Goal: Book appointment/travel/reservation

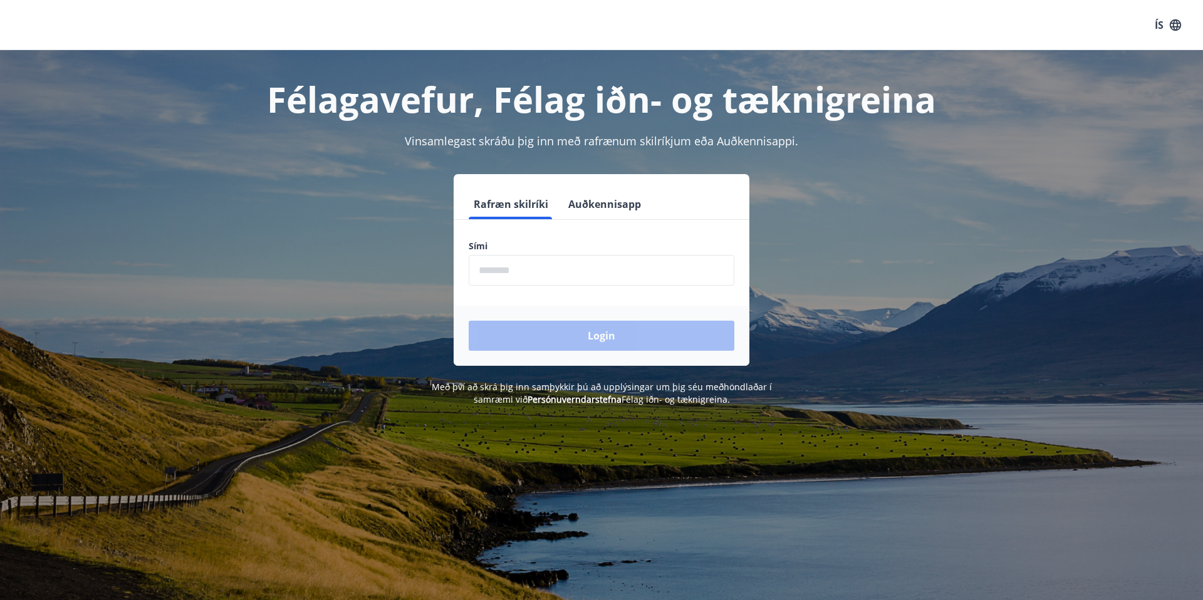
click at [510, 266] on input "phone" at bounding box center [601, 270] width 266 height 31
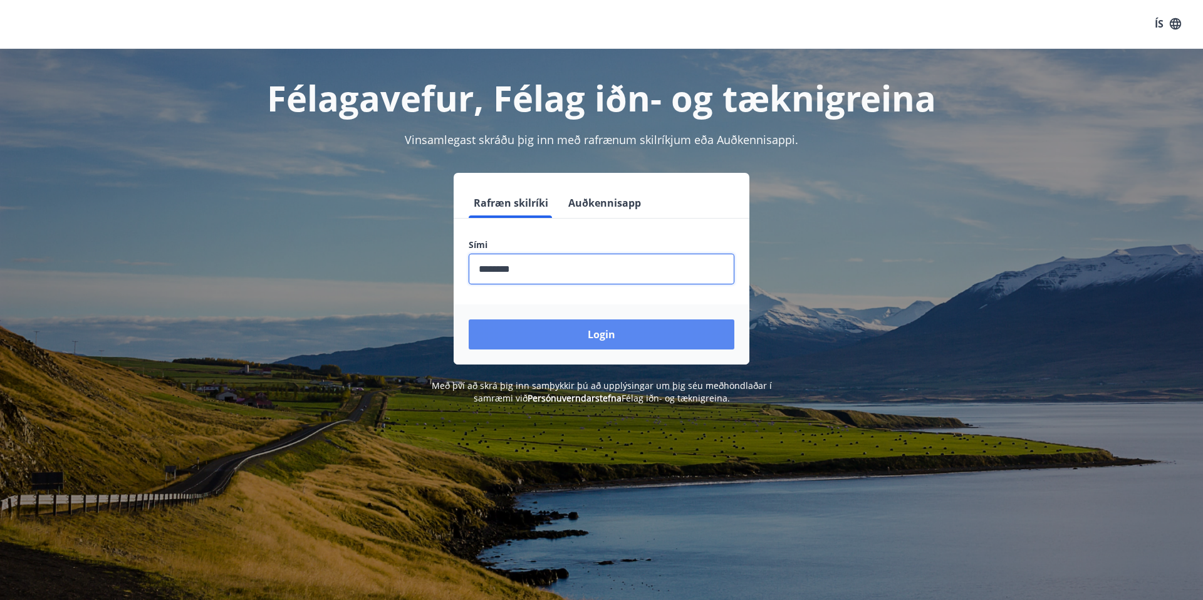
type input "********"
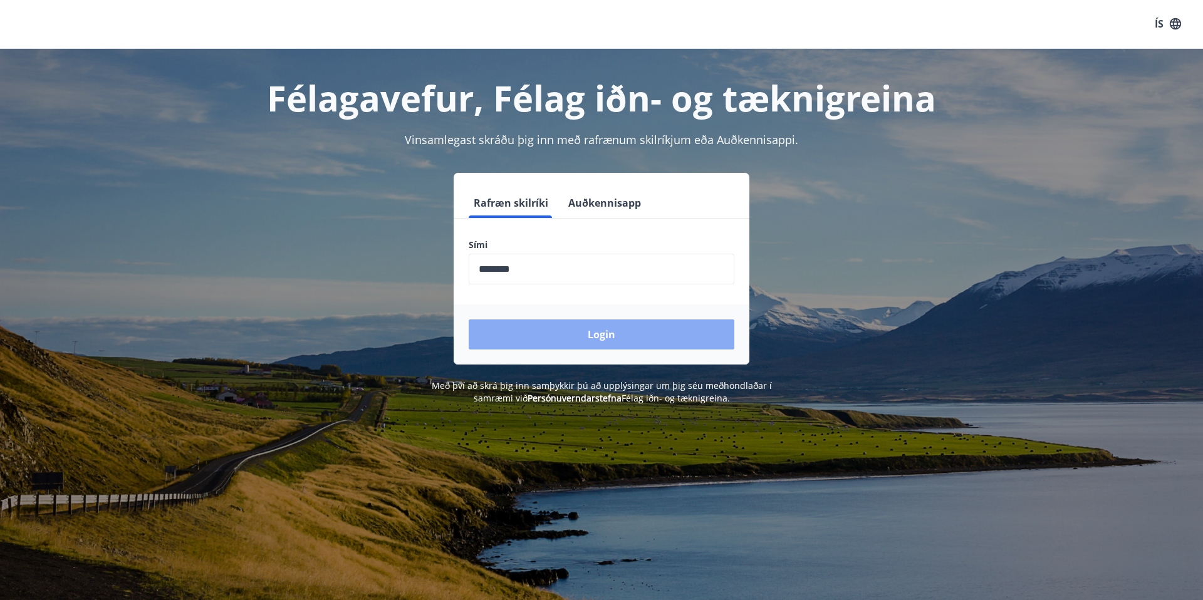
click at [573, 329] on button "Login" at bounding box center [601, 334] width 266 height 30
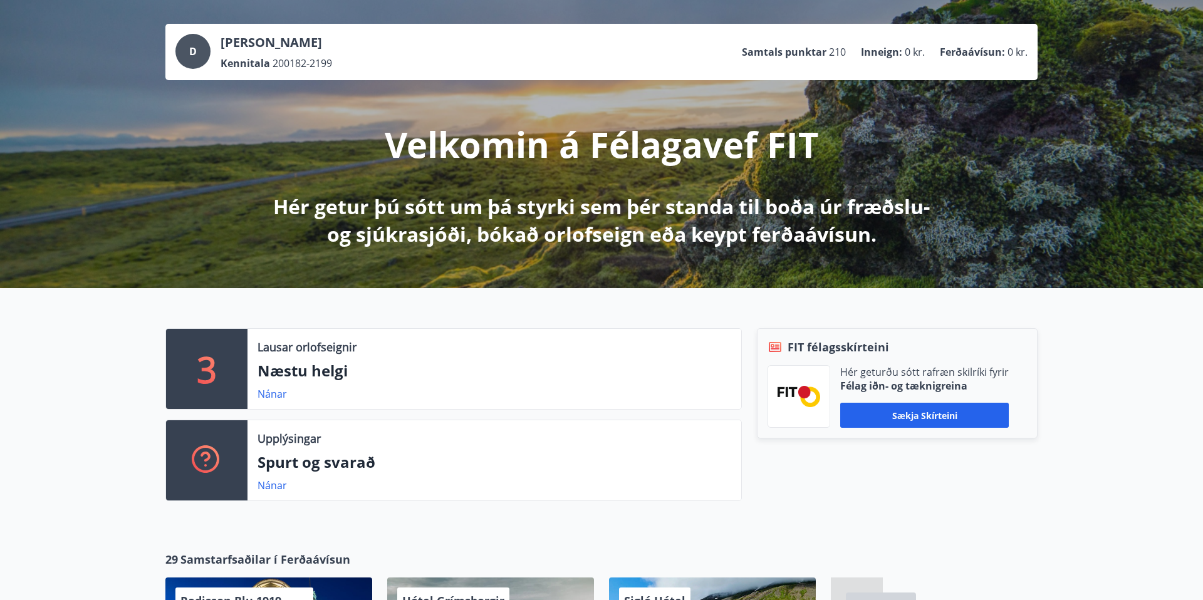
scroll to position [53, 0]
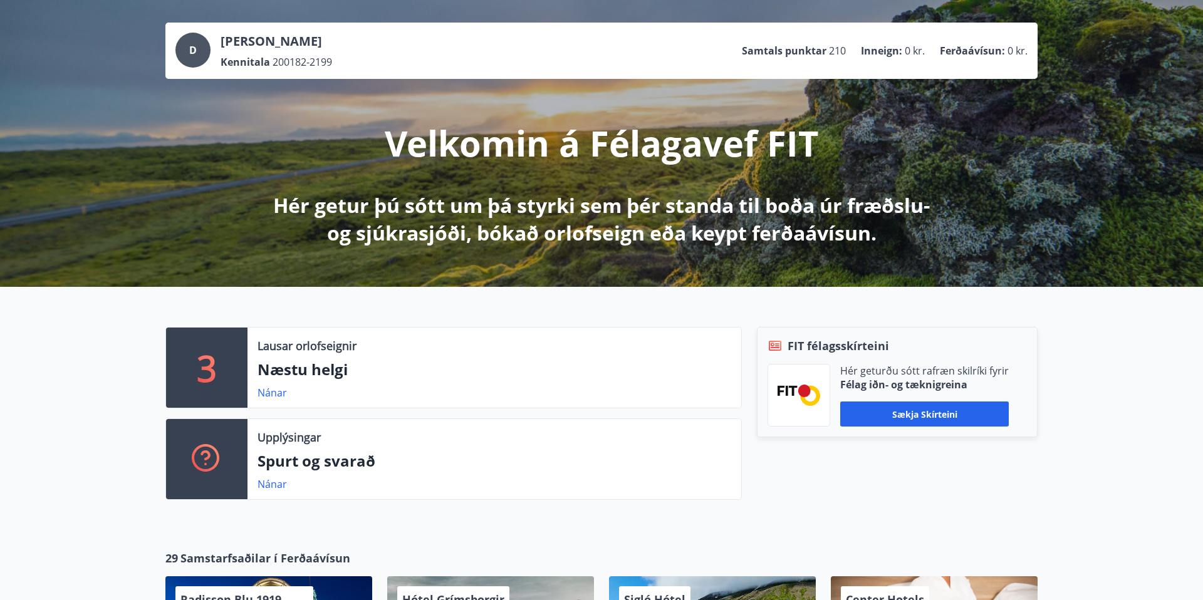
click at [332, 350] on p "Lausar orlofseignir" at bounding box center [306, 346] width 99 height 16
click at [271, 391] on link "Nánar" at bounding box center [271, 393] width 29 height 14
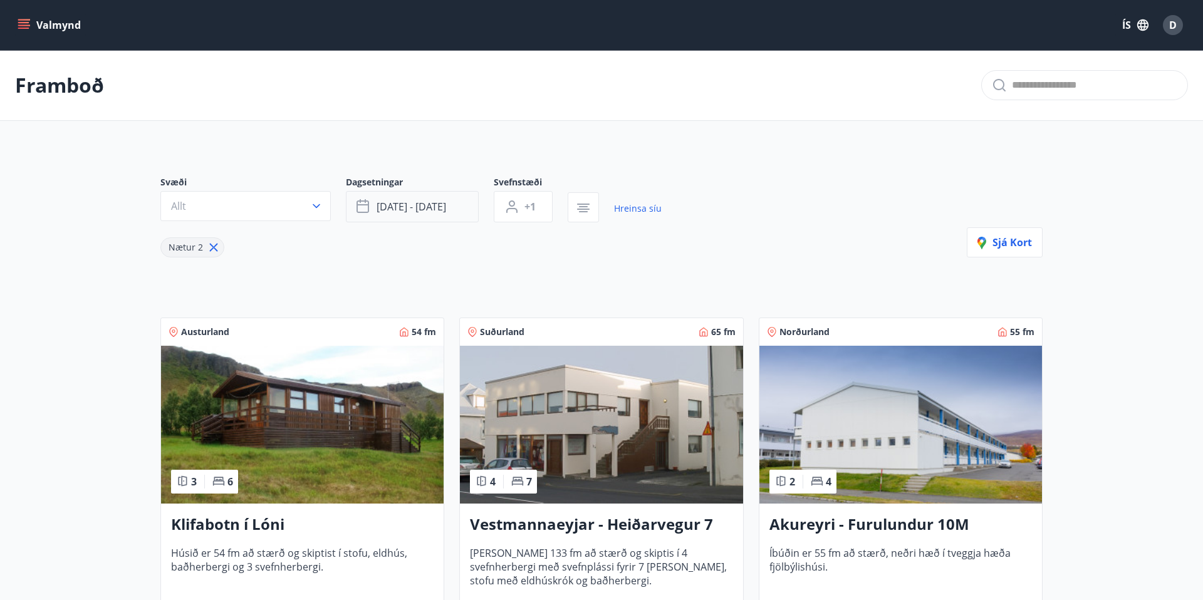
click at [444, 214] on button "[DATE] - [DATE]" at bounding box center [412, 206] width 133 height 31
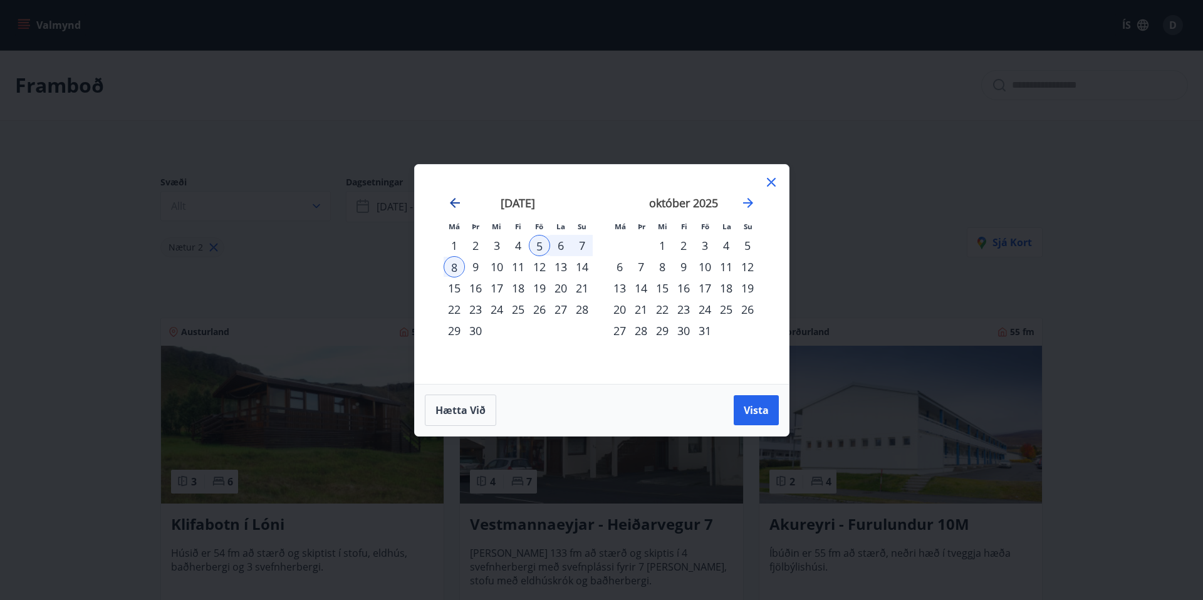
click at [456, 205] on icon "Move backward to switch to the previous month." at bounding box center [454, 202] width 15 height 15
click at [563, 334] on div "30" at bounding box center [560, 330] width 21 height 21
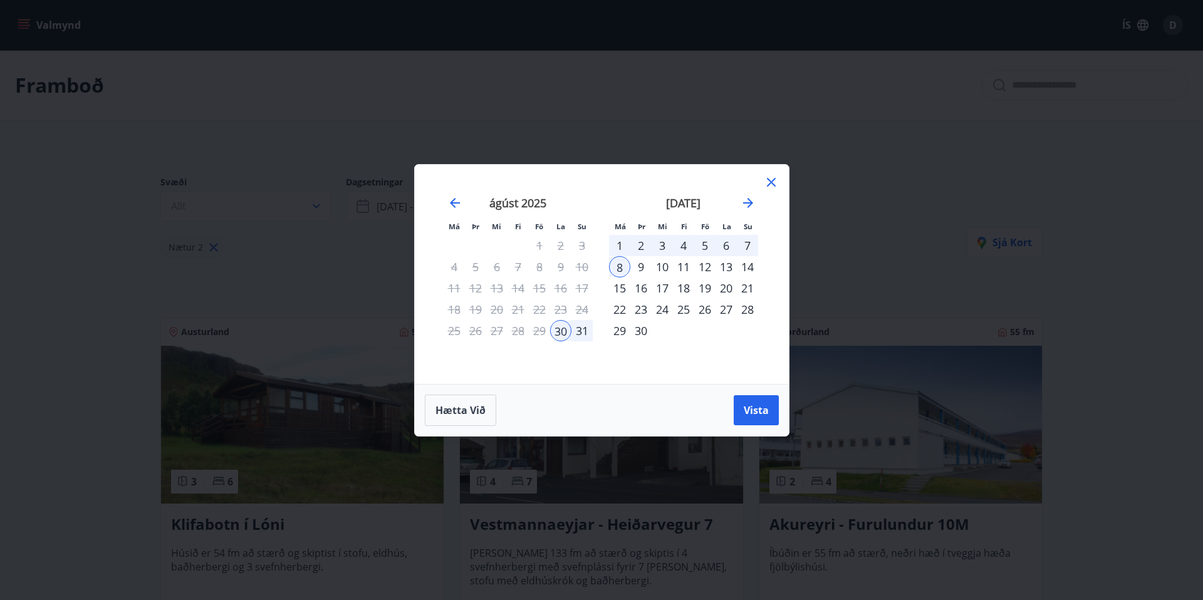
click at [583, 334] on div "31" at bounding box center [581, 330] width 21 height 21
click at [763, 416] on span "Vista" at bounding box center [755, 410] width 25 height 14
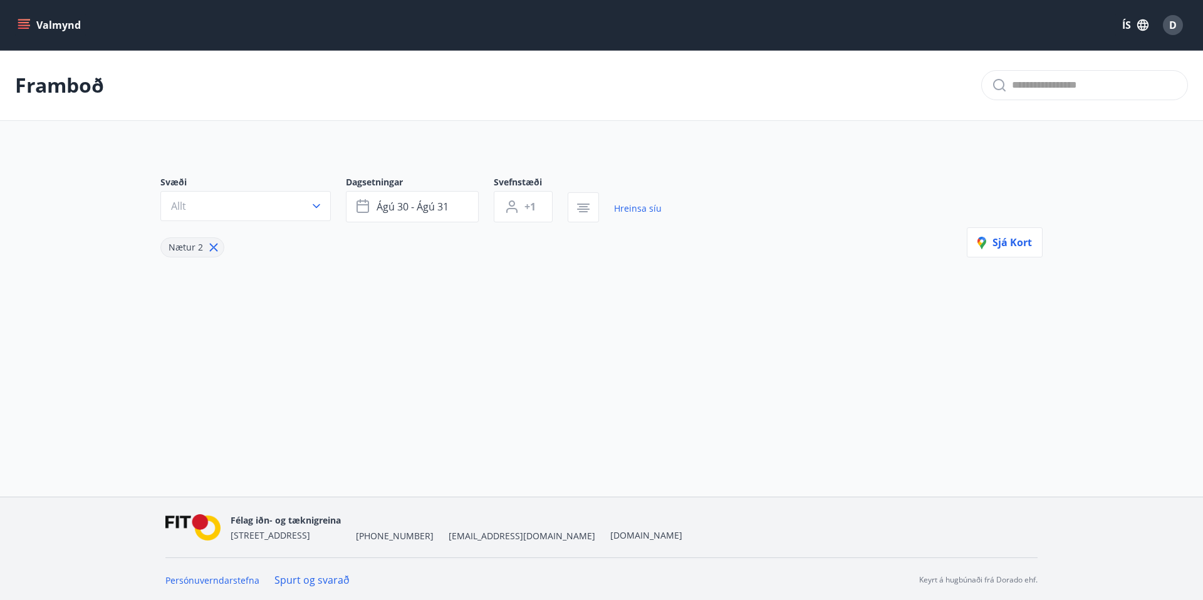
scroll to position [2, 0]
click at [180, 246] on span "Nætur 2" at bounding box center [185, 245] width 34 height 12
click at [211, 246] on icon at bounding box center [214, 246] width 8 height 8
type input "*"
